Goal: Find specific page/section: Find specific page/section

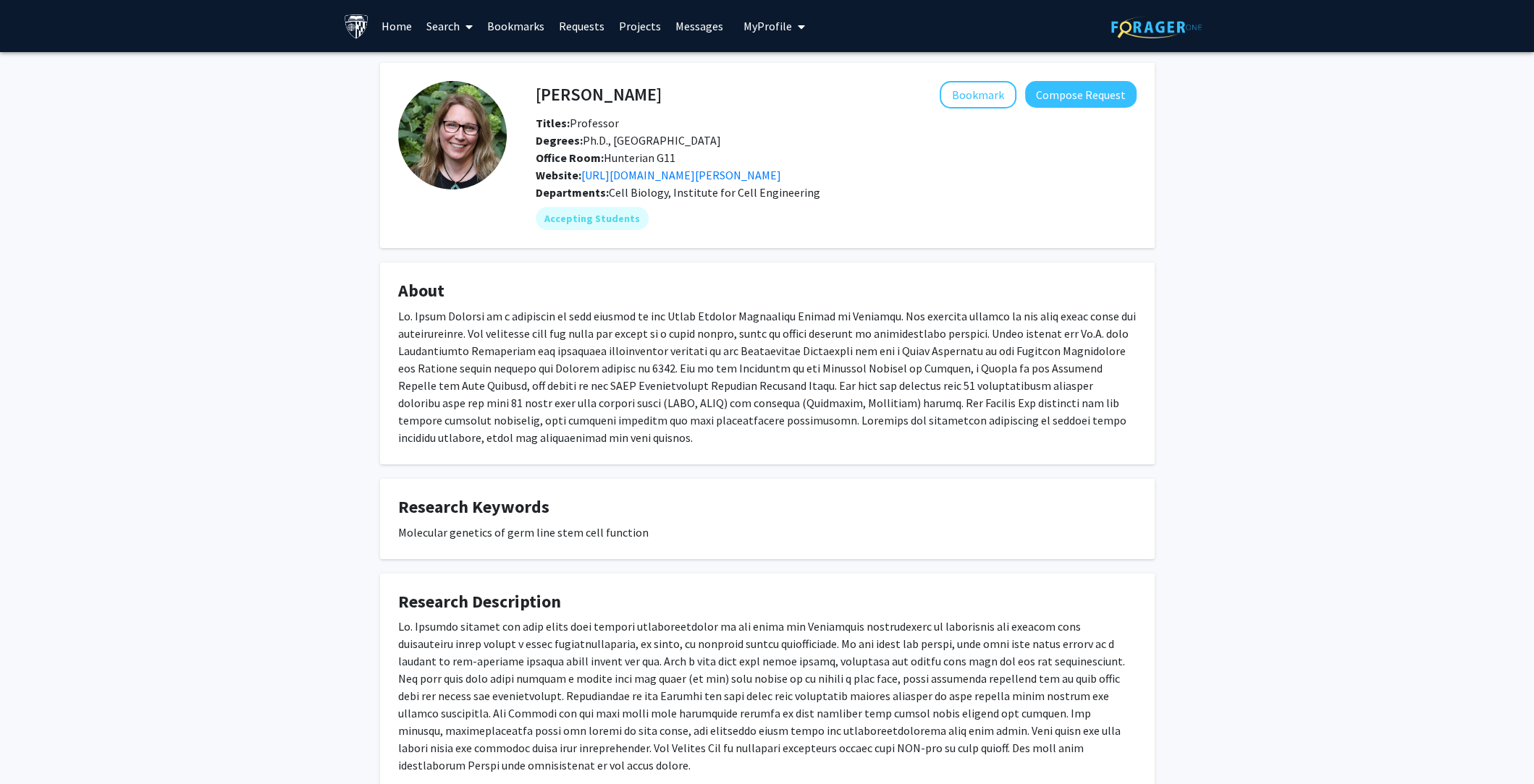
click at [385, 26] on link "Home" at bounding box center [396, 26] width 45 height 50
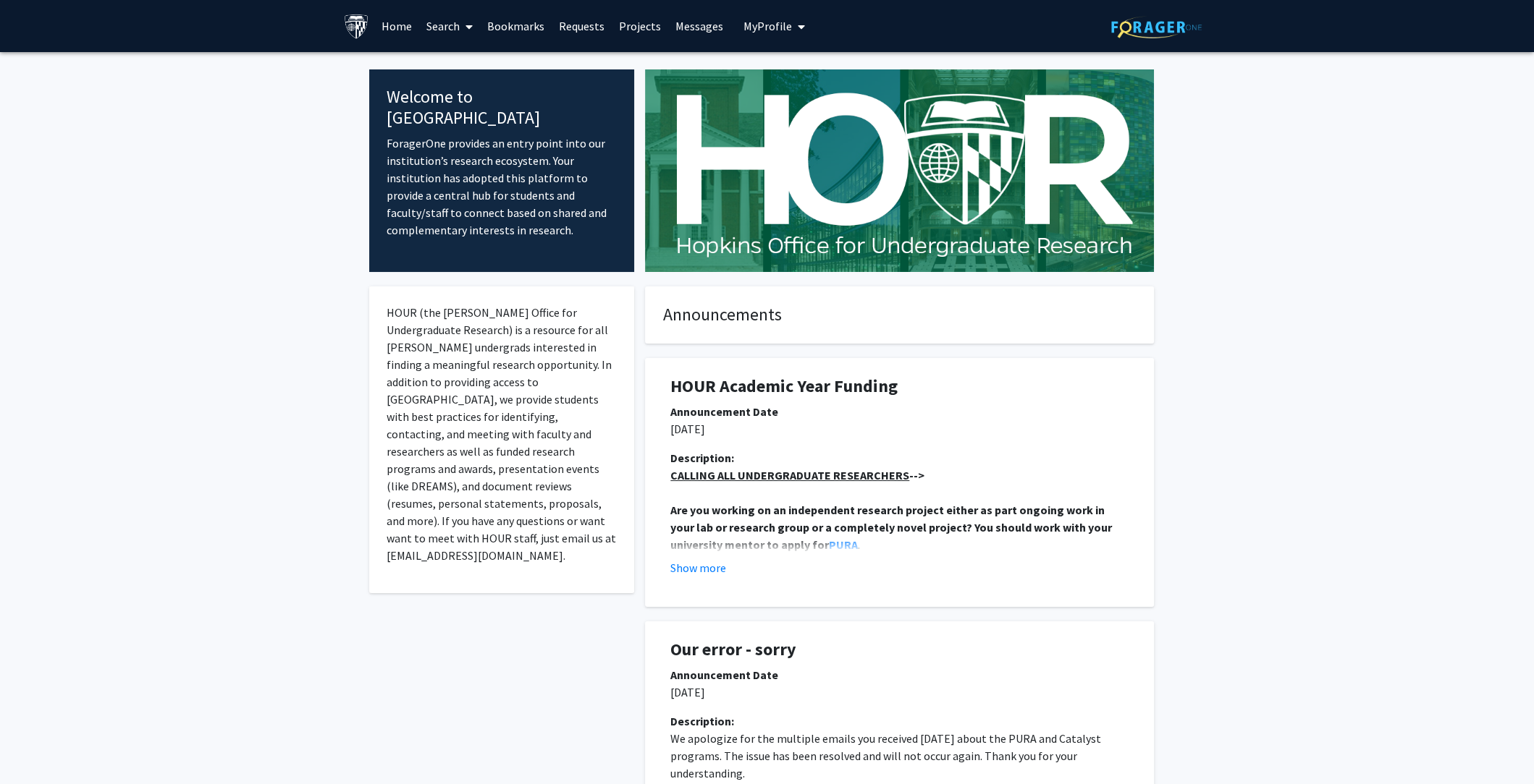
click at [461, 28] on span at bounding box center [465, 26] width 13 height 50
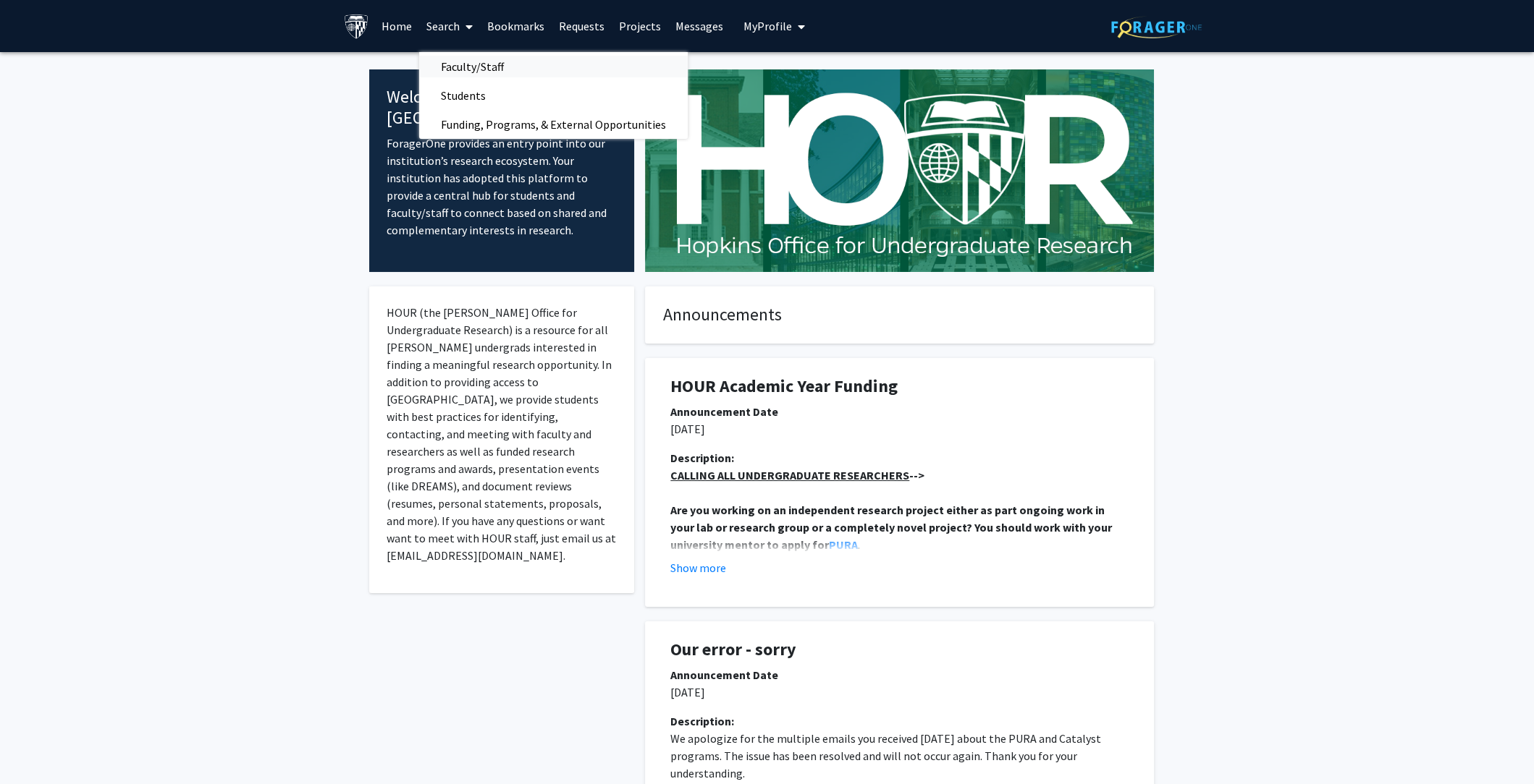
click at [460, 67] on span "Faculty/Staff" at bounding box center [473, 67] width 107 height 29
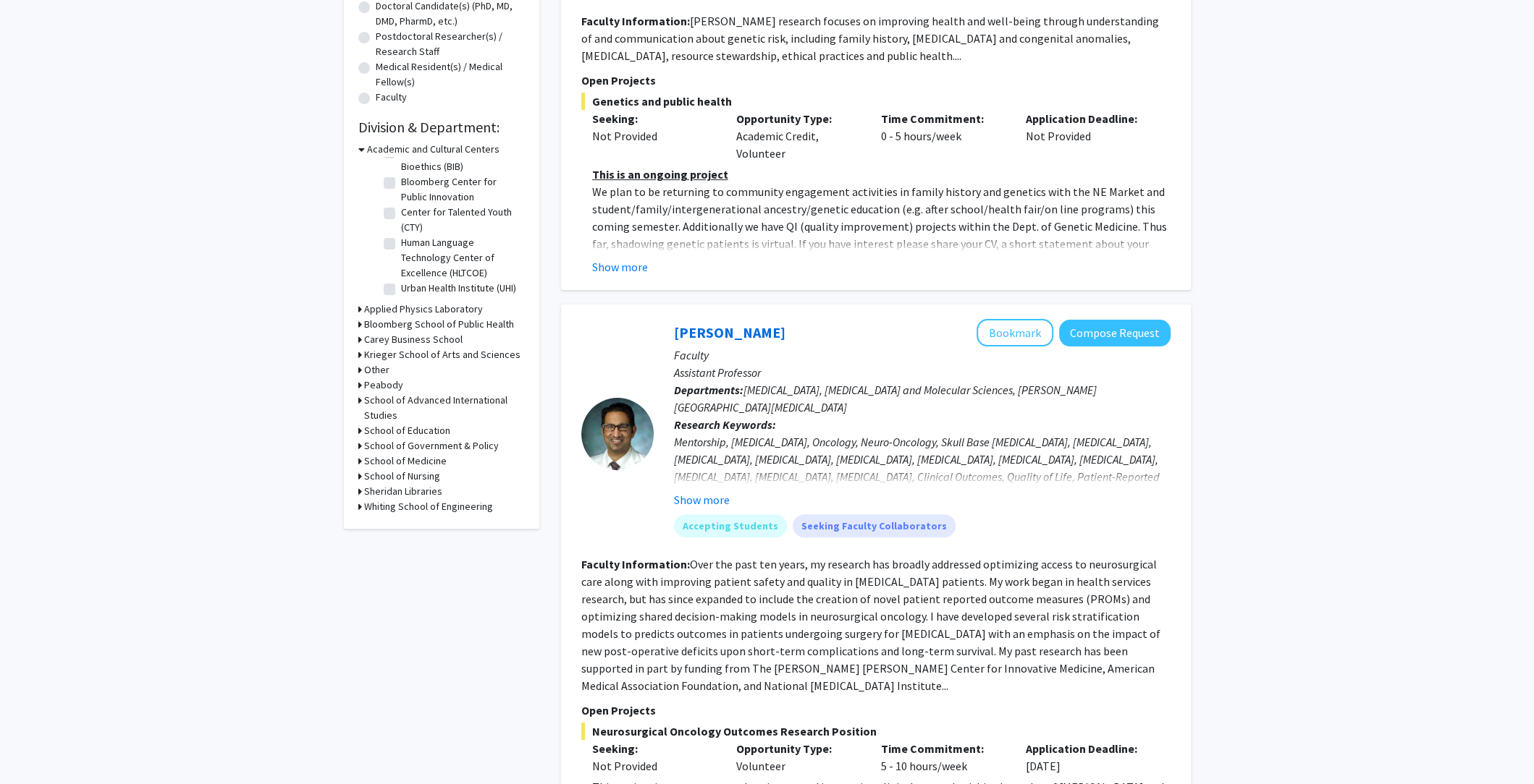
scroll to position [345, 0]
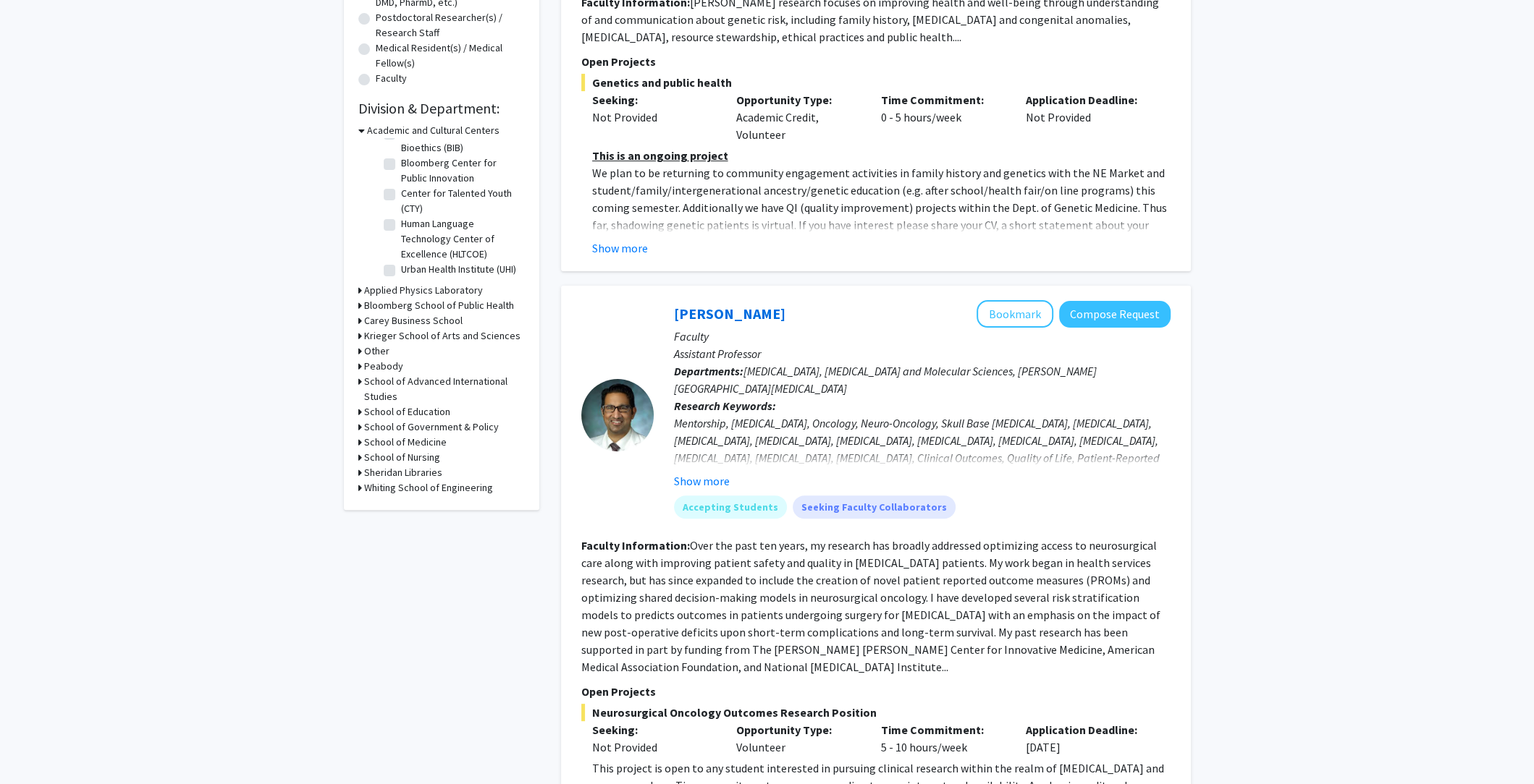
click at [411, 443] on h3 "School of Medicine" at bounding box center [405, 442] width 83 height 16
click at [401, 525] on label "Cardiology" at bounding box center [424, 518] width 47 height 16
click at [401, 519] on input "Cardiology" at bounding box center [406, 515] width 10 height 10
checkbox input "true"
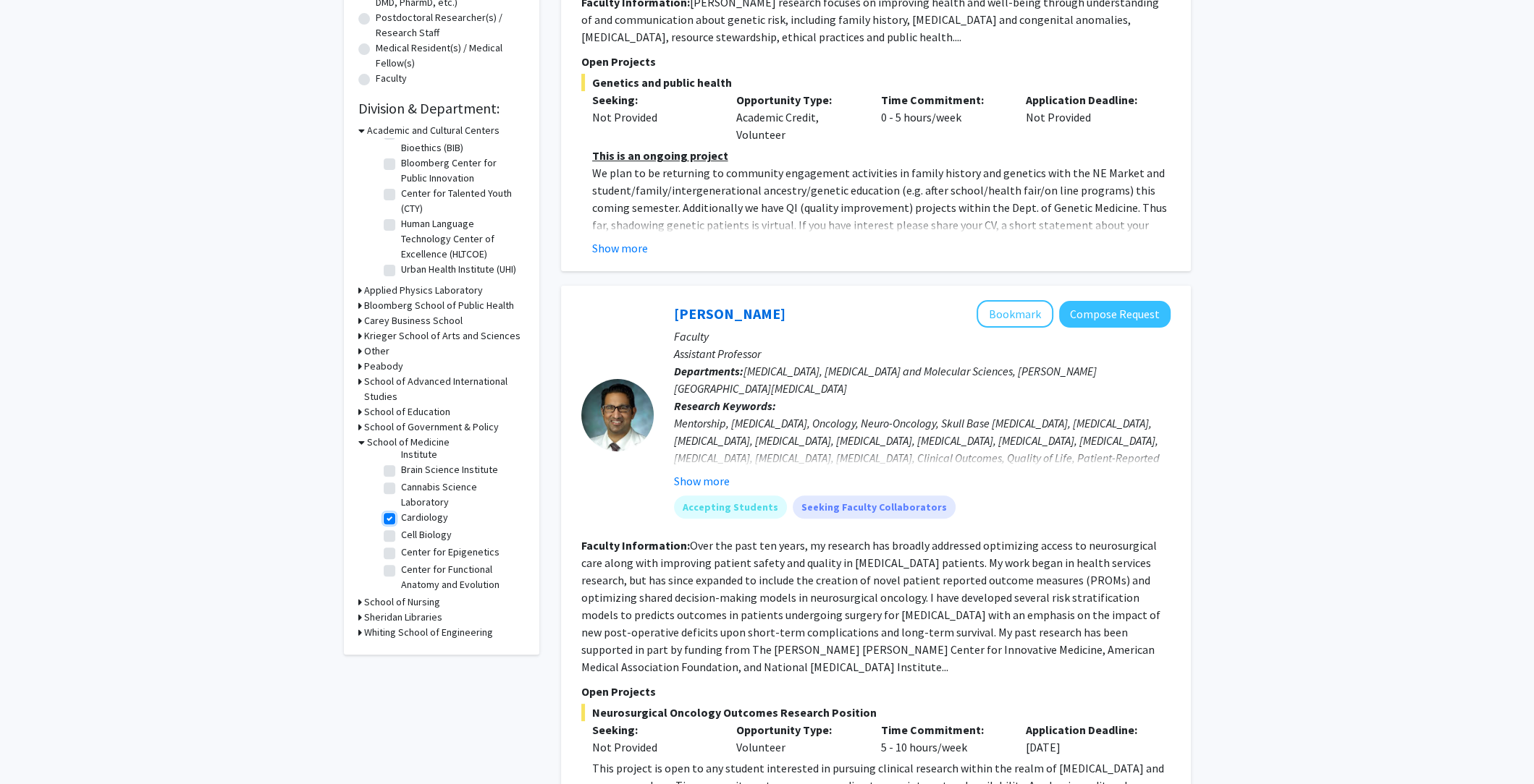
checkbox input "true"
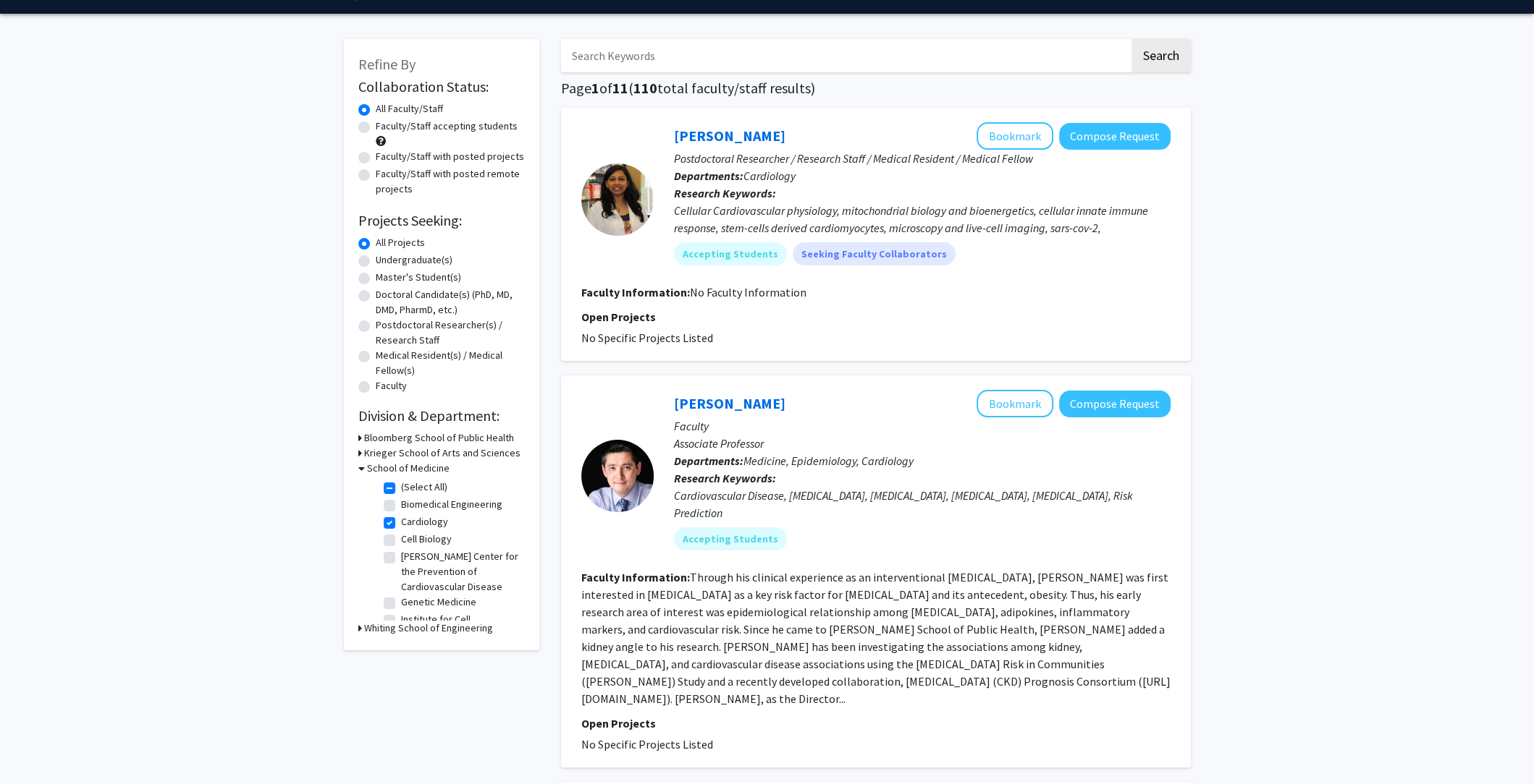
click at [393, 452] on h3 "Krieger School of Arts and Sciences" at bounding box center [442, 453] width 156 height 16
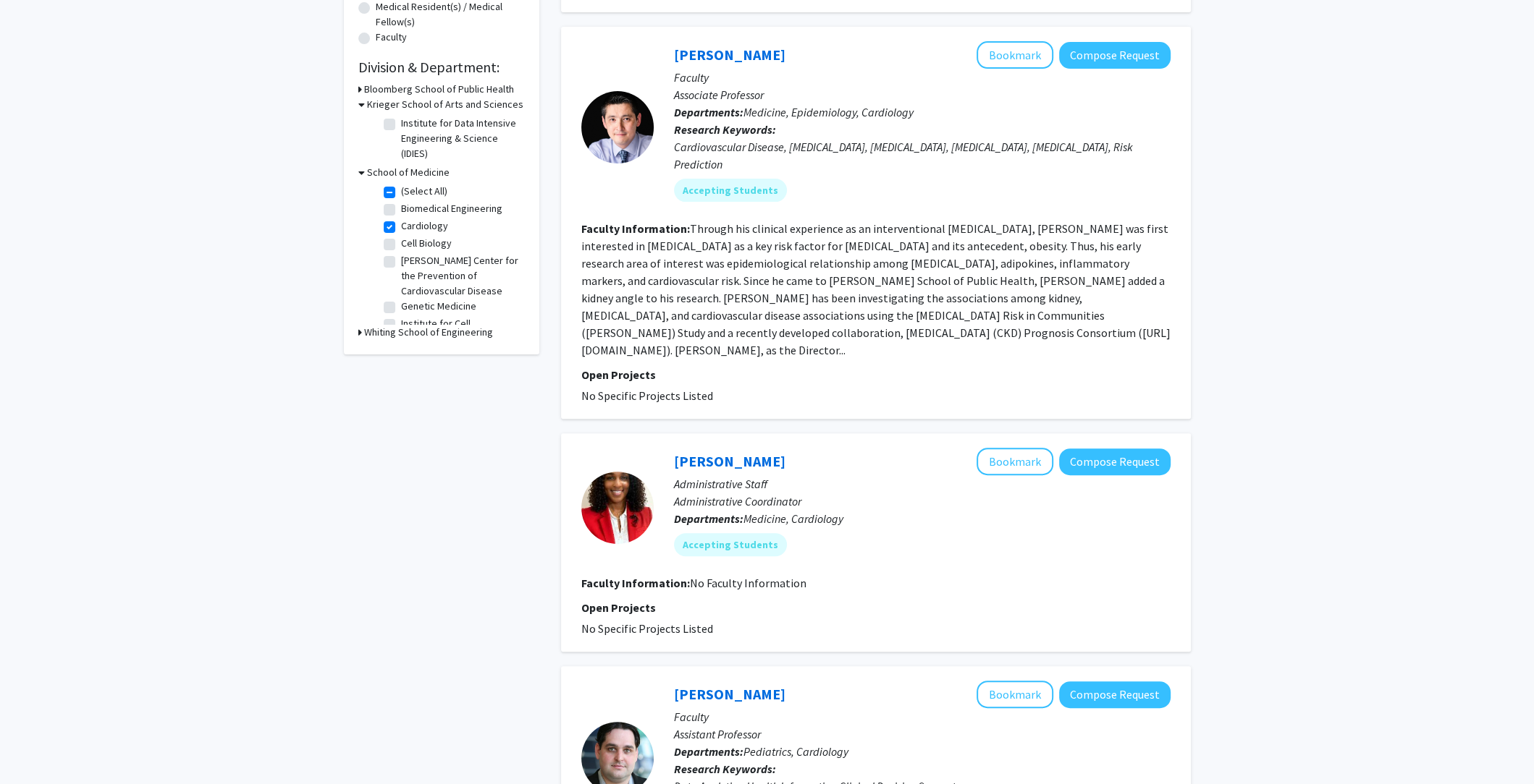
click at [367, 172] on h3 "School of Medicine" at bounding box center [408, 173] width 83 height 16
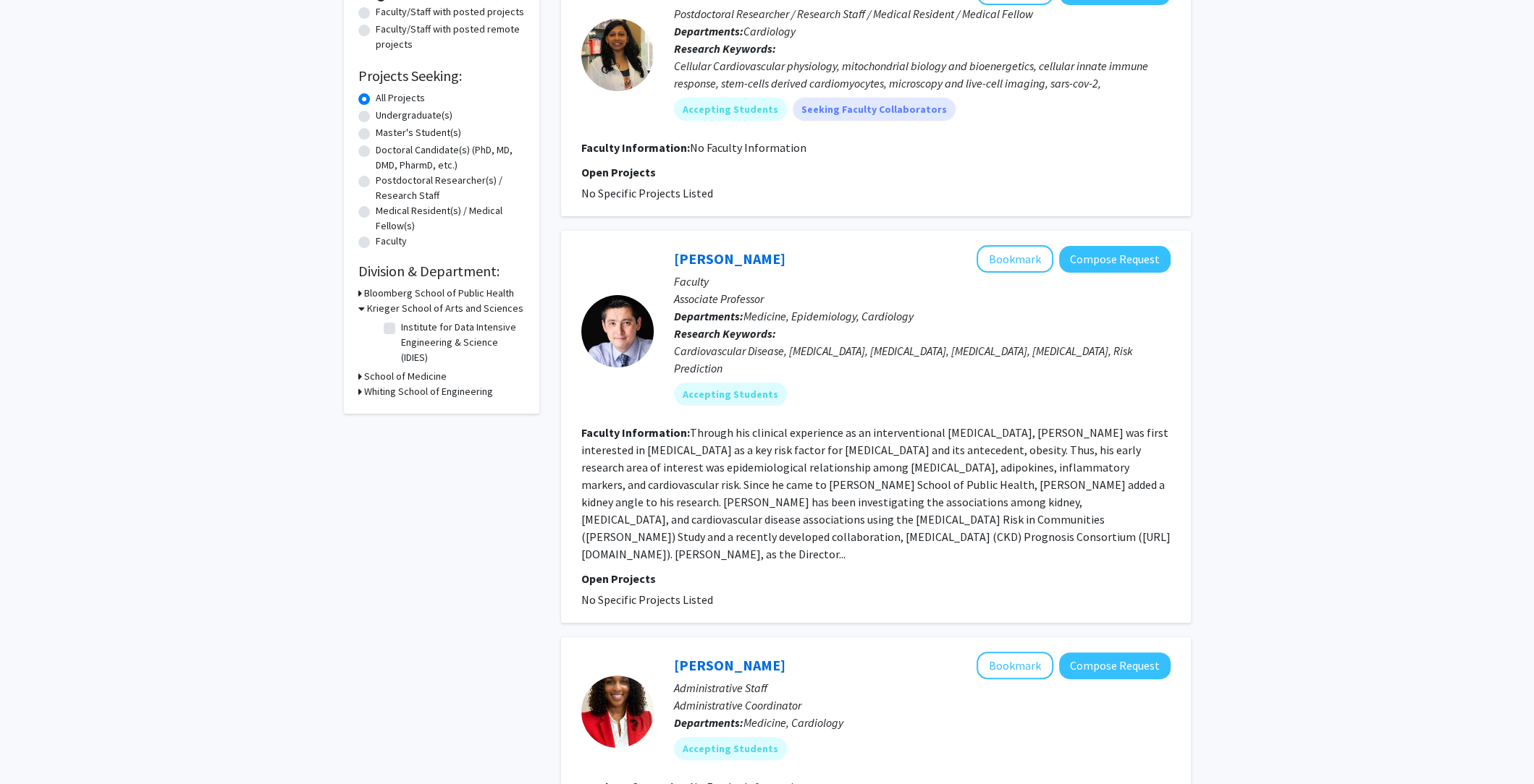
scroll to position [69, 0]
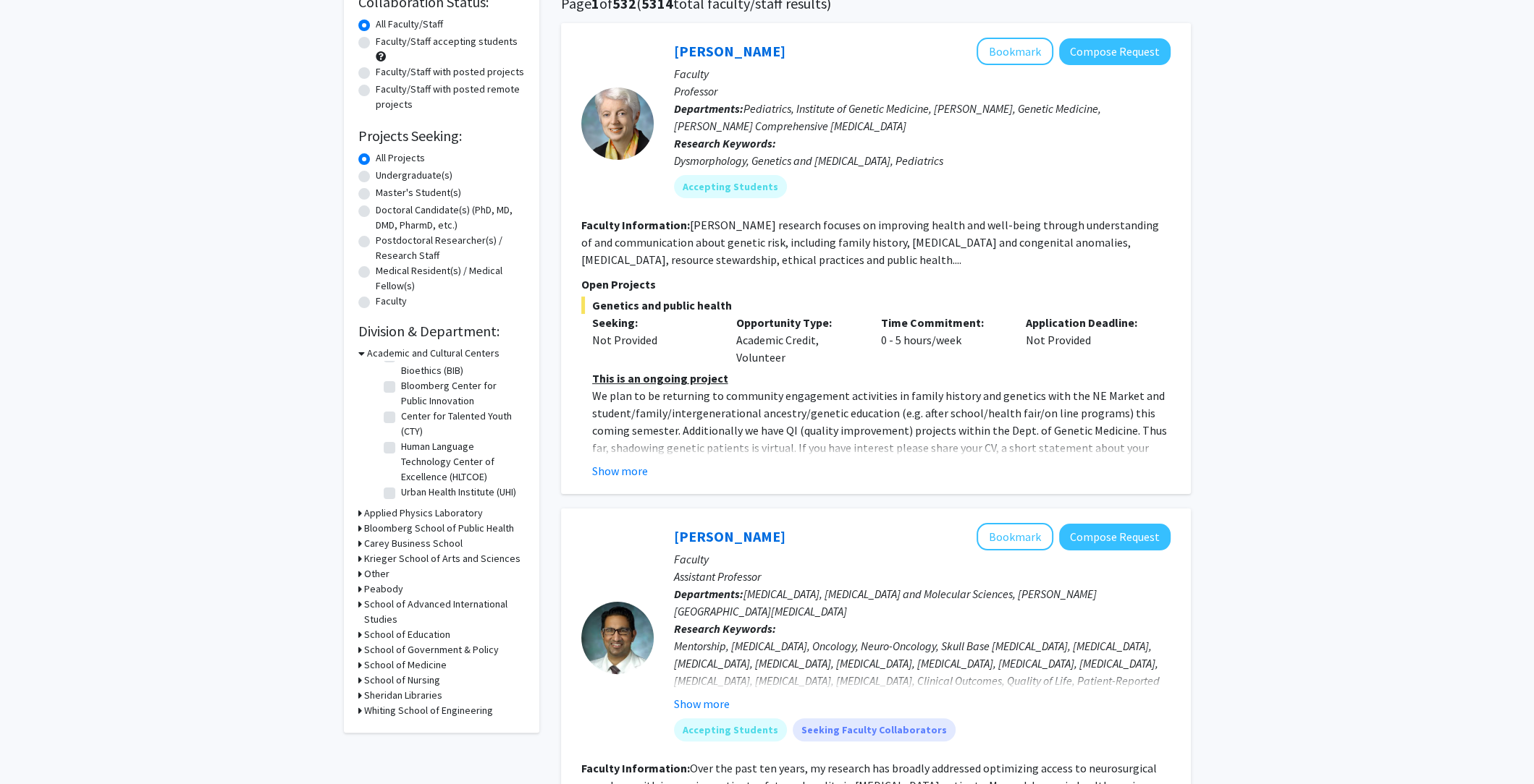
scroll to position [138, 0]
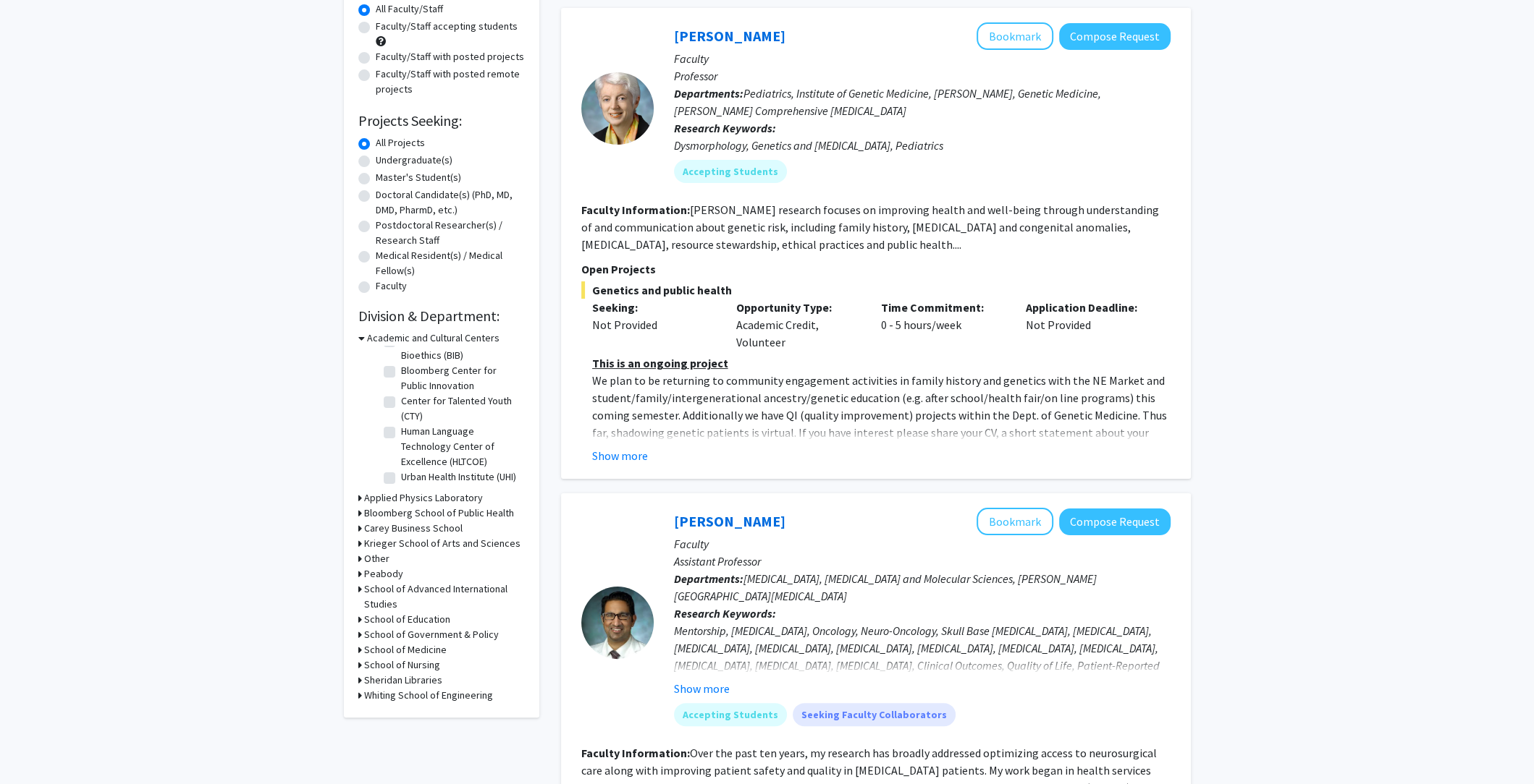
click at [417, 650] on h3 "School of Medicine" at bounding box center [405, 650] width 83 height 16
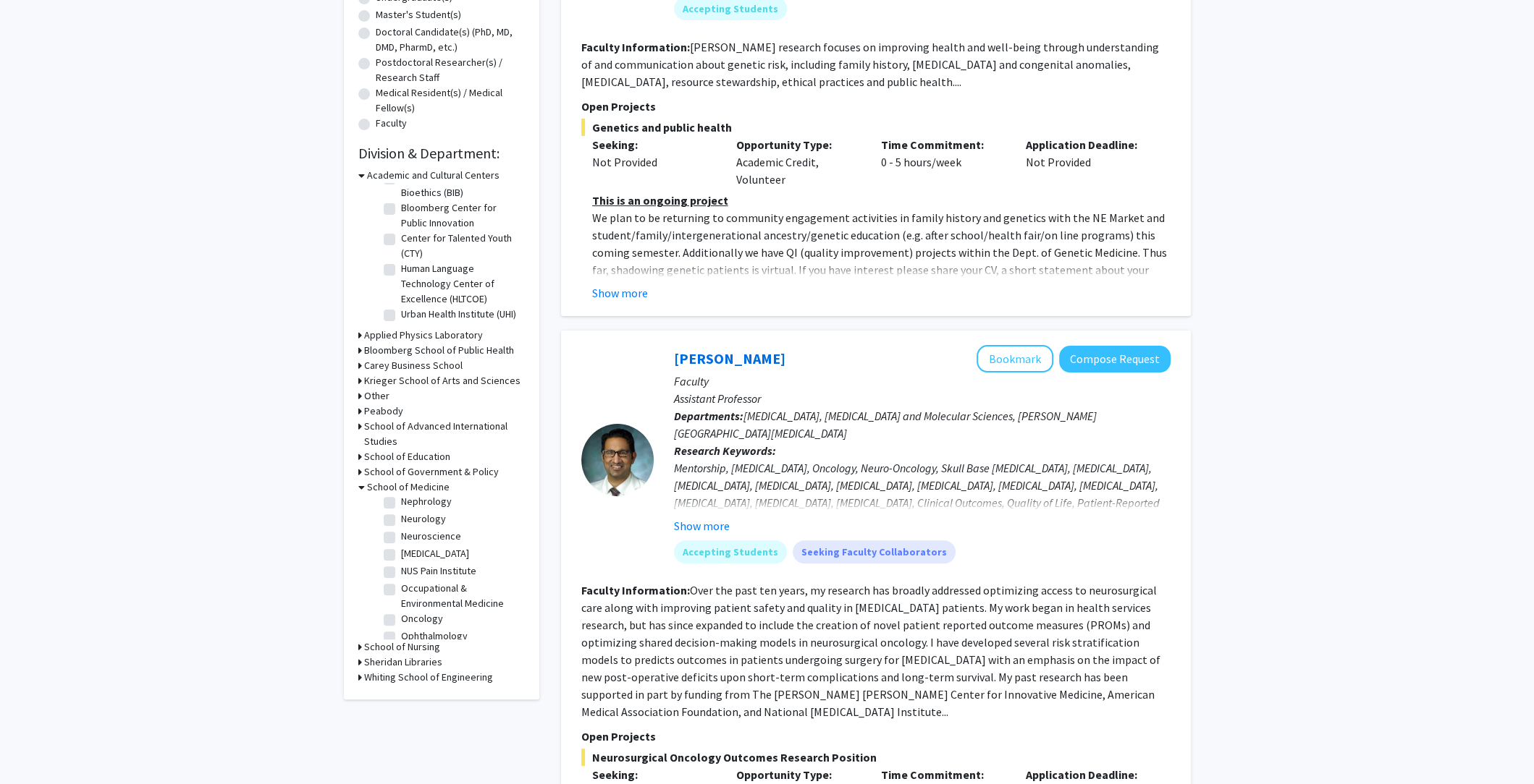
scroll to position [1453, 0]
click at [401, 472] on label "Molecular Biology and Genetics" at bounding box center [461, 456] width 120 height 30
click at [401, 450] on input "Molecular Biology and Genetics" at bounding box center [406, 446] width 10 height 10
checkbox input "true"
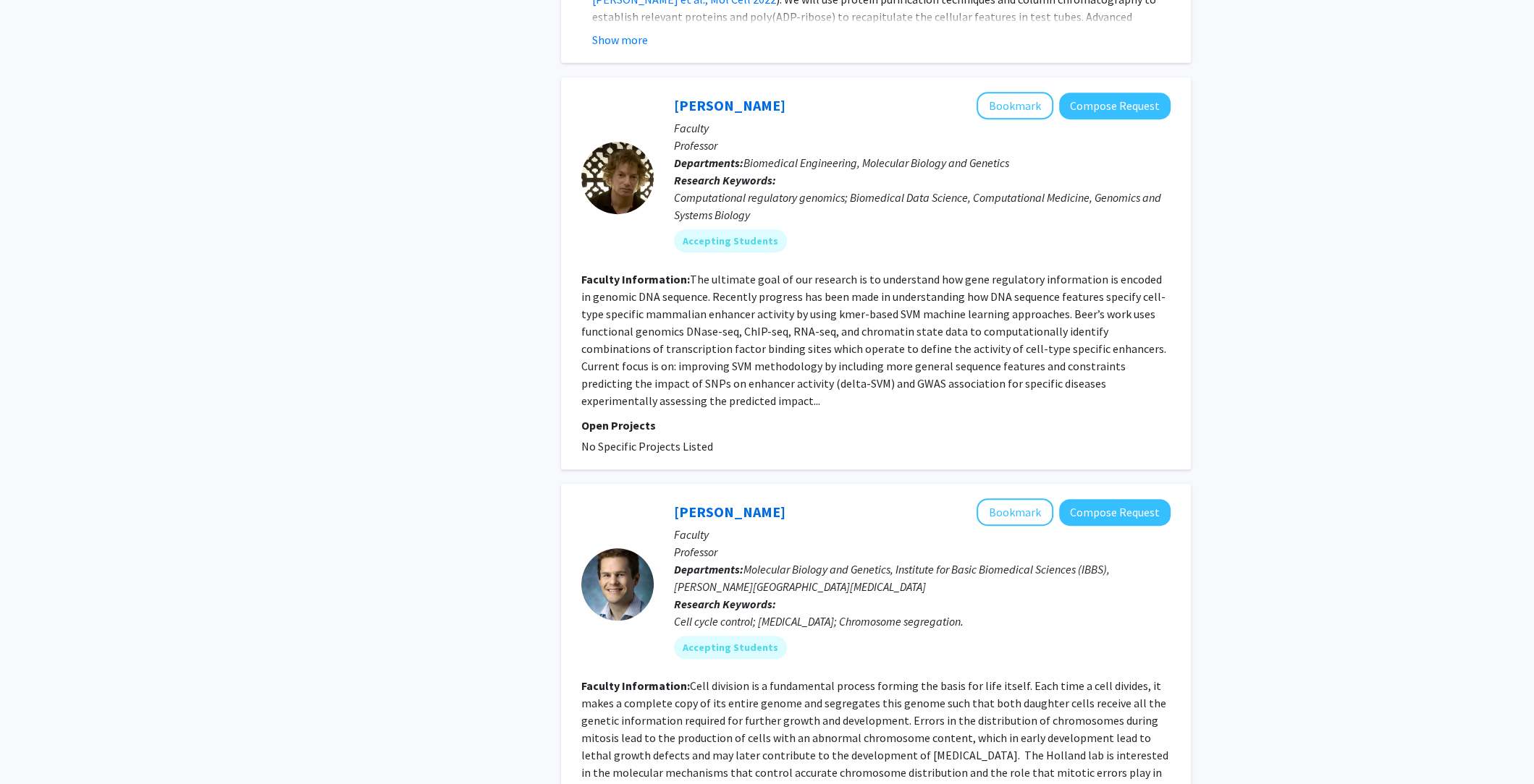
scroll to position [740, 0]
